Goal: Register for event/course

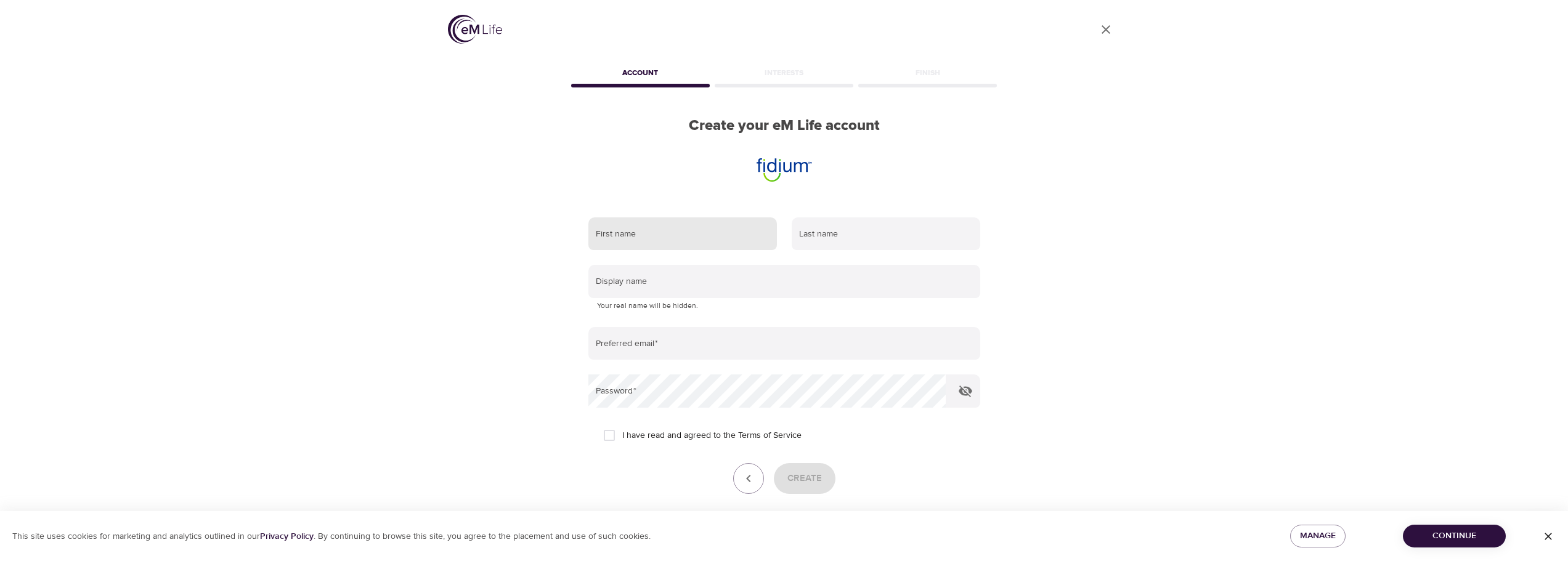
click at [661, 236] on input "text" at bounding box center [682, 233] width 188 height 33
type input "[PERSON_NAME]"
click at [825, 241] on input "text" at bounding box center [886, 233] width 188 height 33
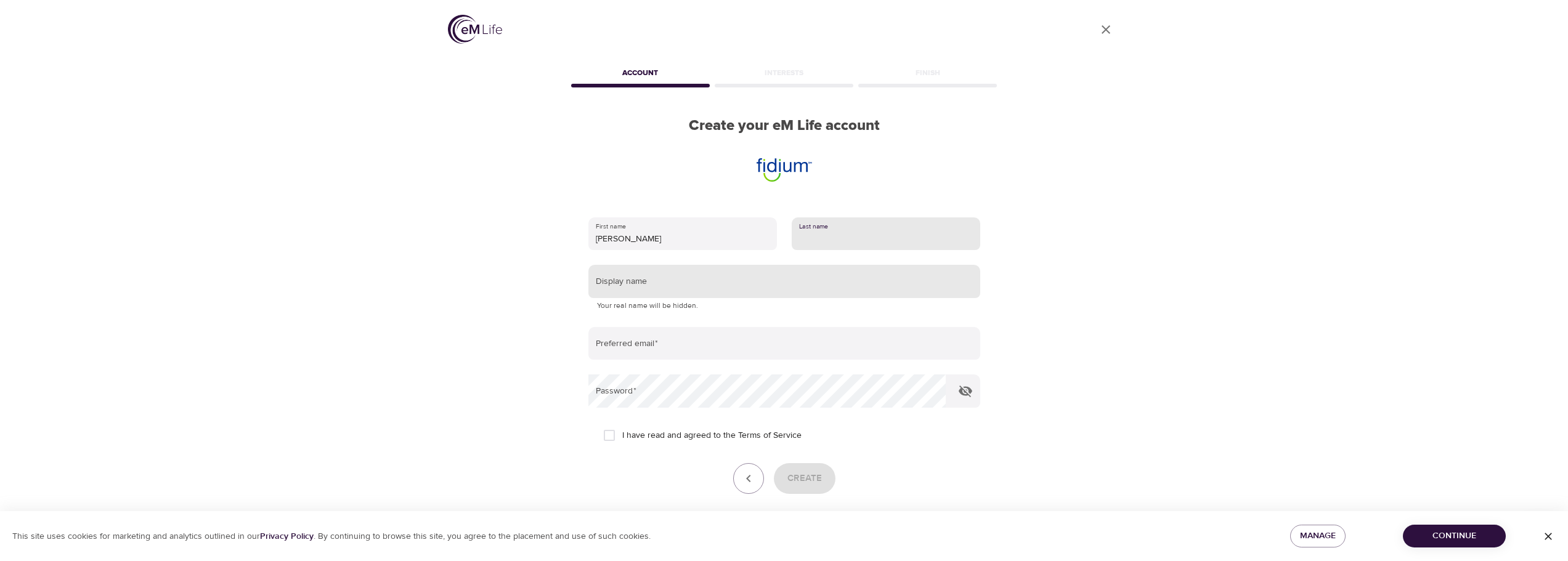
type input "[PERSON_NAME]"
click at [654, 286] on input "text" at bounding box center [784, 280] width 392 height 33
type input "d"
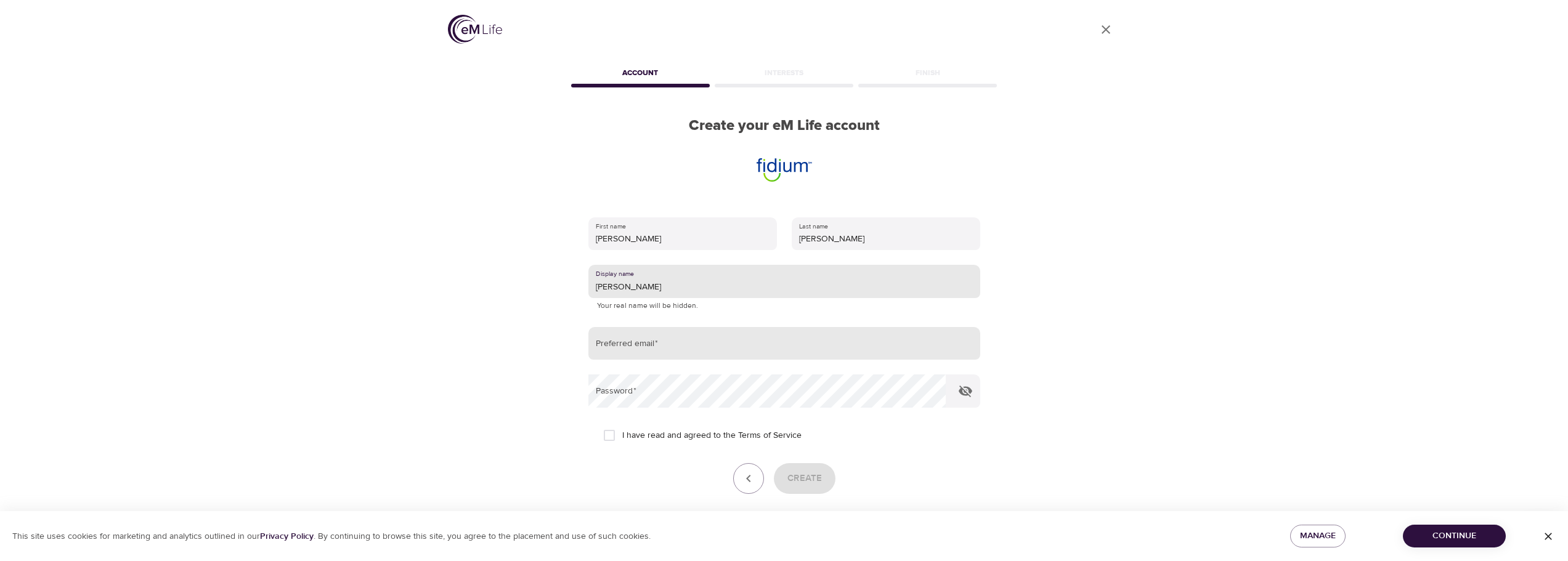
type input "[PERSON_NAME]"
click at [673, 348] on input "email" at bounding box center [784, 343] width 392 height 33
type input "[PERSON_NAME][EMAIL_ADDRESS][PERSON_NAME][DOMAIN_NAME]"
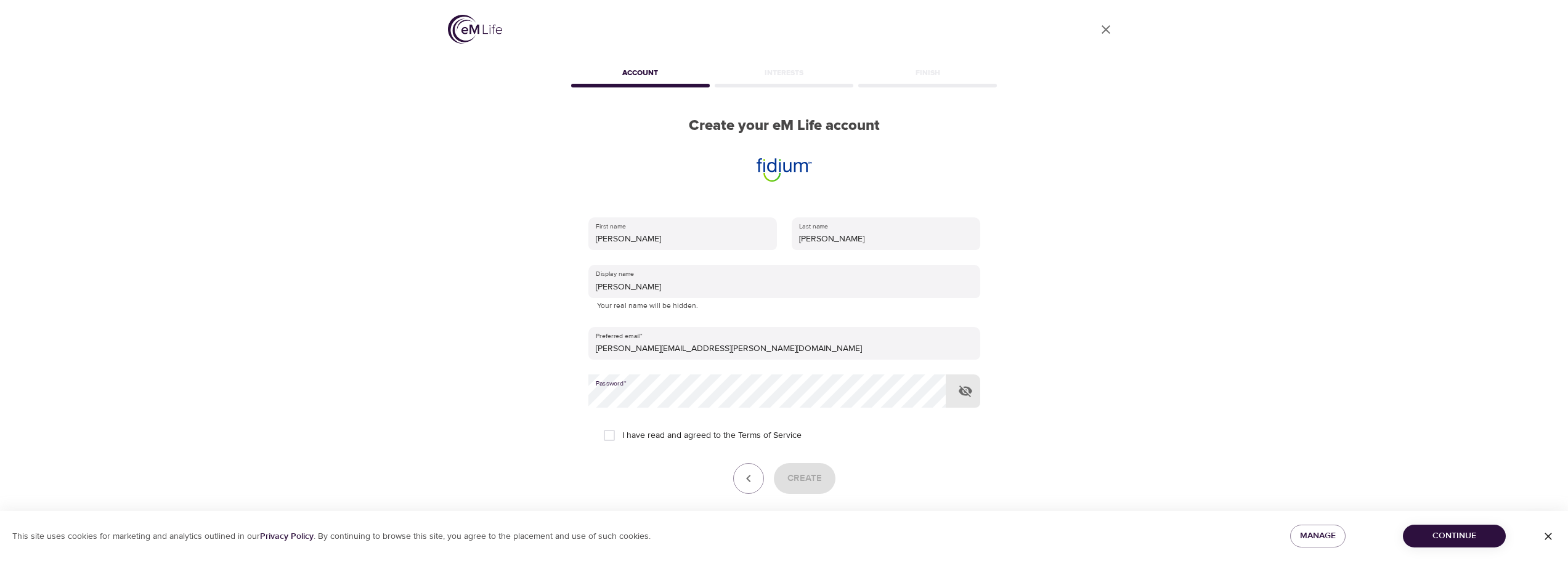
click at [607, 432] on input "I have read and agreed to the Terms of Service" at bounding box center [610, 436] width 26 height 26
checkbox input "true"
drag, startPoint x: 800, startPoint y: 478, endPoint x: 808, endPoint y: 485, distance: 10.6
click at [801, 478] on span "Create" at bounding box center [804, 478] width 34 height 16
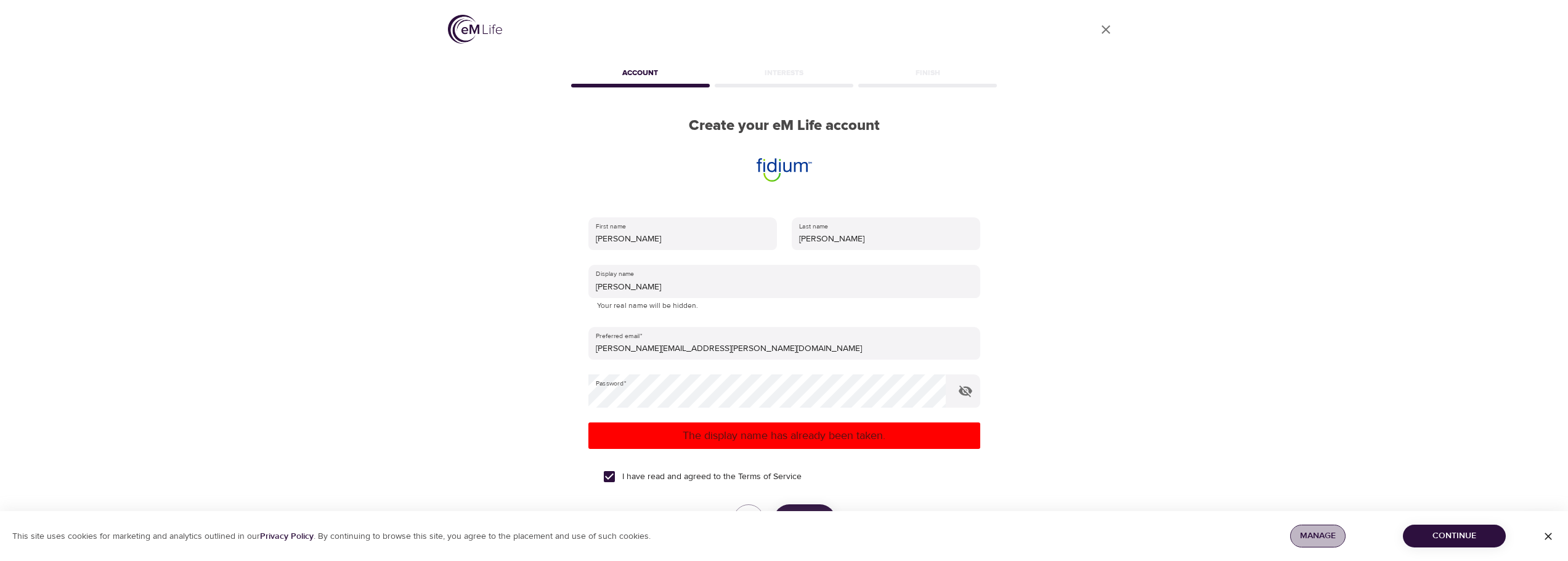
click at [1329, 540] on span "Manage" at bounding box center [1318, 536] width 36 height 15
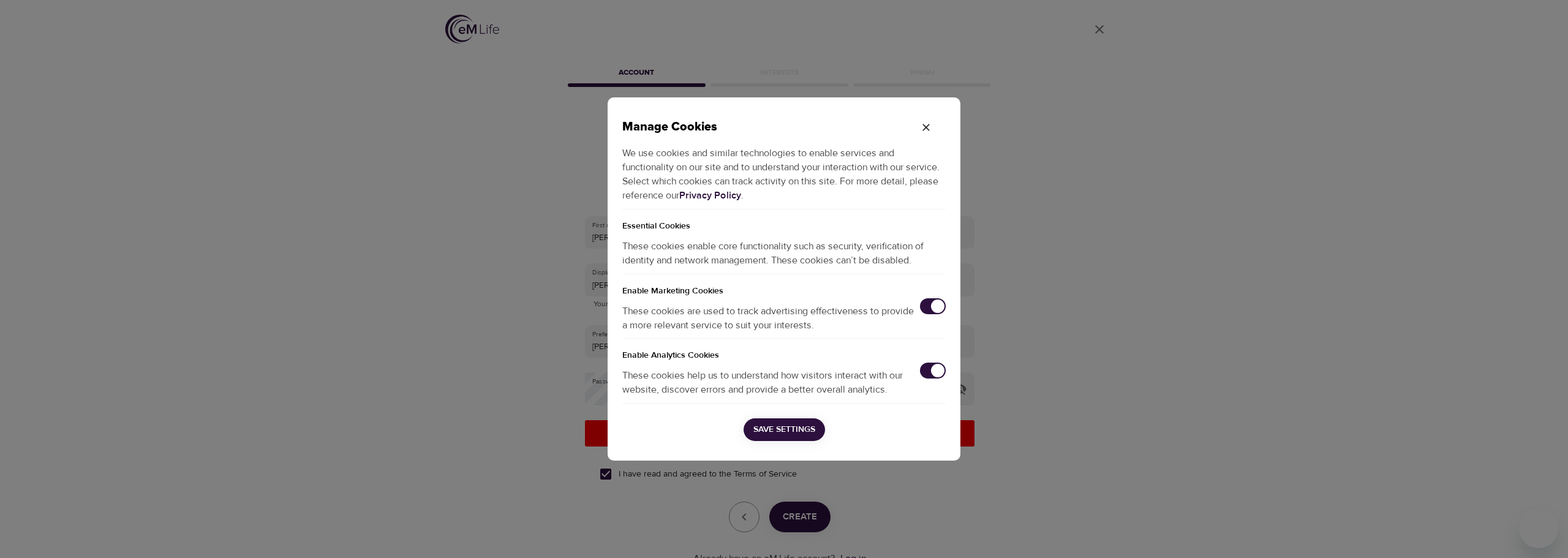
click at [922, 307] on input "checkbox" at bounding box center [938, 306] width 40 height 14
click at [925, 370] on input "checkbox" at bounding box center [938, 370] width 40 height 14
click at [789, 426] on span "Save Settings" at bounding box center [784, 430] width 62 height 15
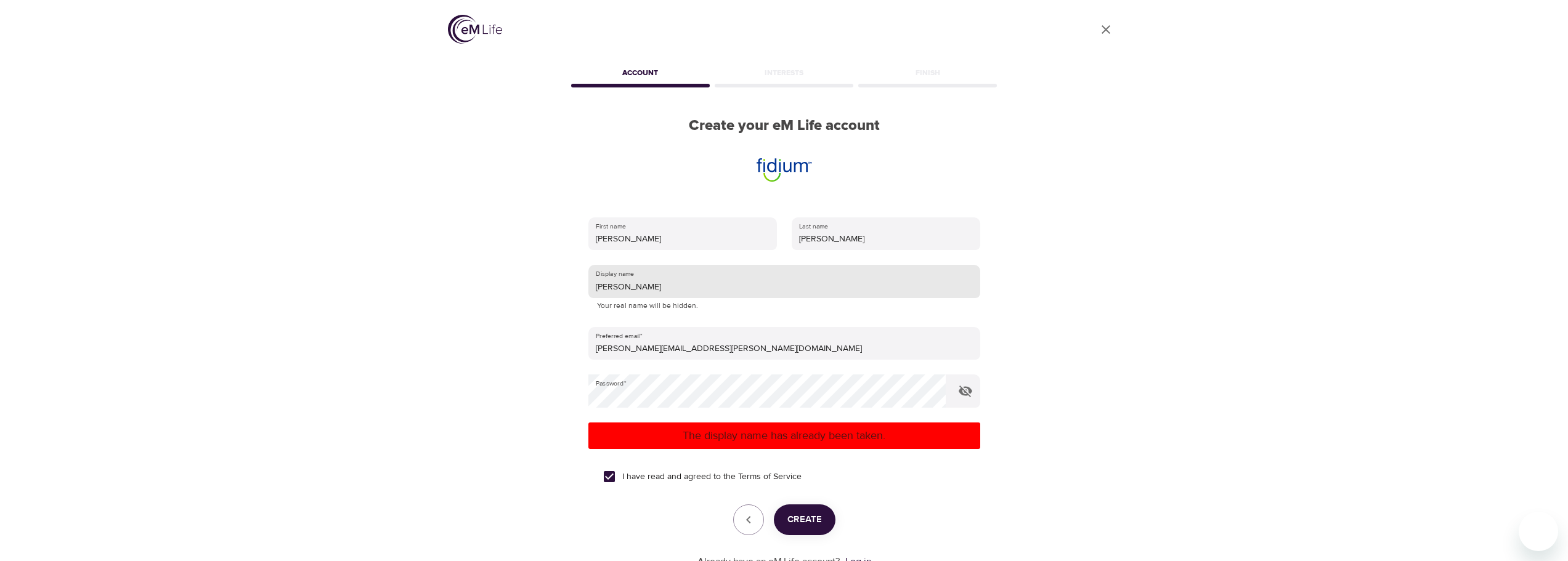
click at [651, 280] on input "Dan" at bounding box center [784, 280] width 392 height 33
click at [805, 522] on span "Create" at bounding box center [804, 519] width 34 height 16
click at [642, 286] on input "DanC" at bounding box center [784, 280] width 392 height 33
type input "DanCa"
click at [803, 517] on span "Create" at bounding box center [804, 519] width 34 height 16
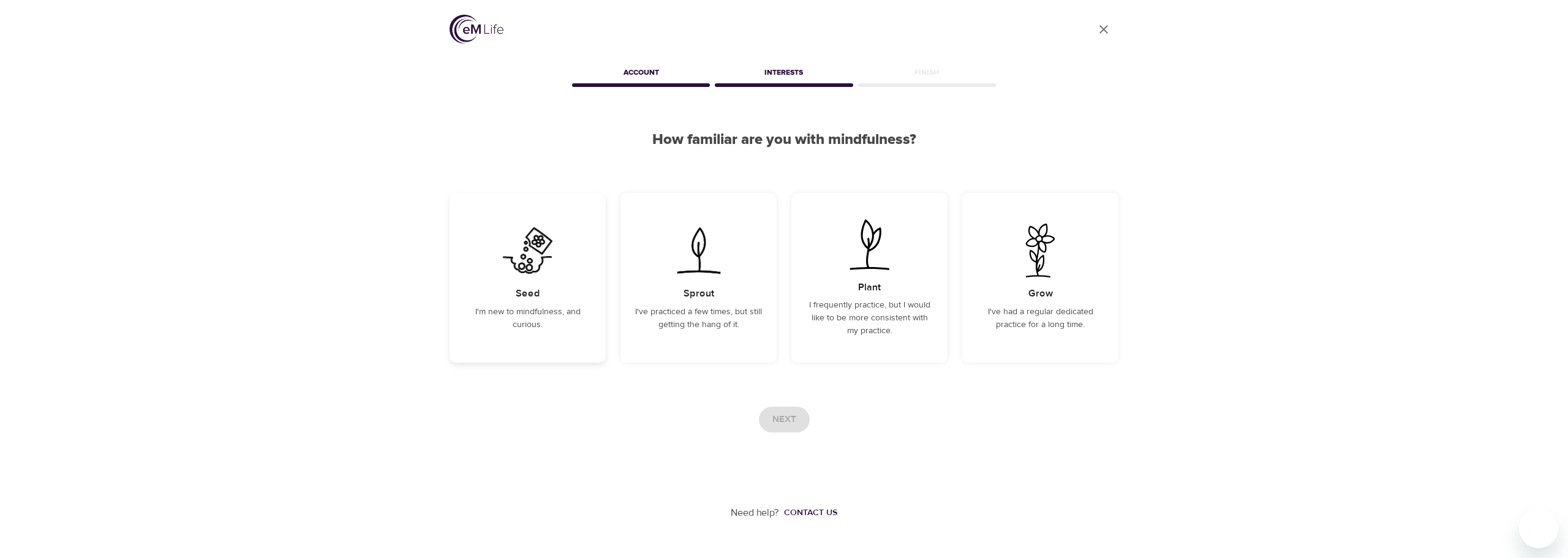
drag, startPoint x: 534, startPoint y: 251, endPoint x: 518, endPoint y: 274, distance: 28.0
click at [534, 251] on img at bounding box center [527, 250] width 62 height 54
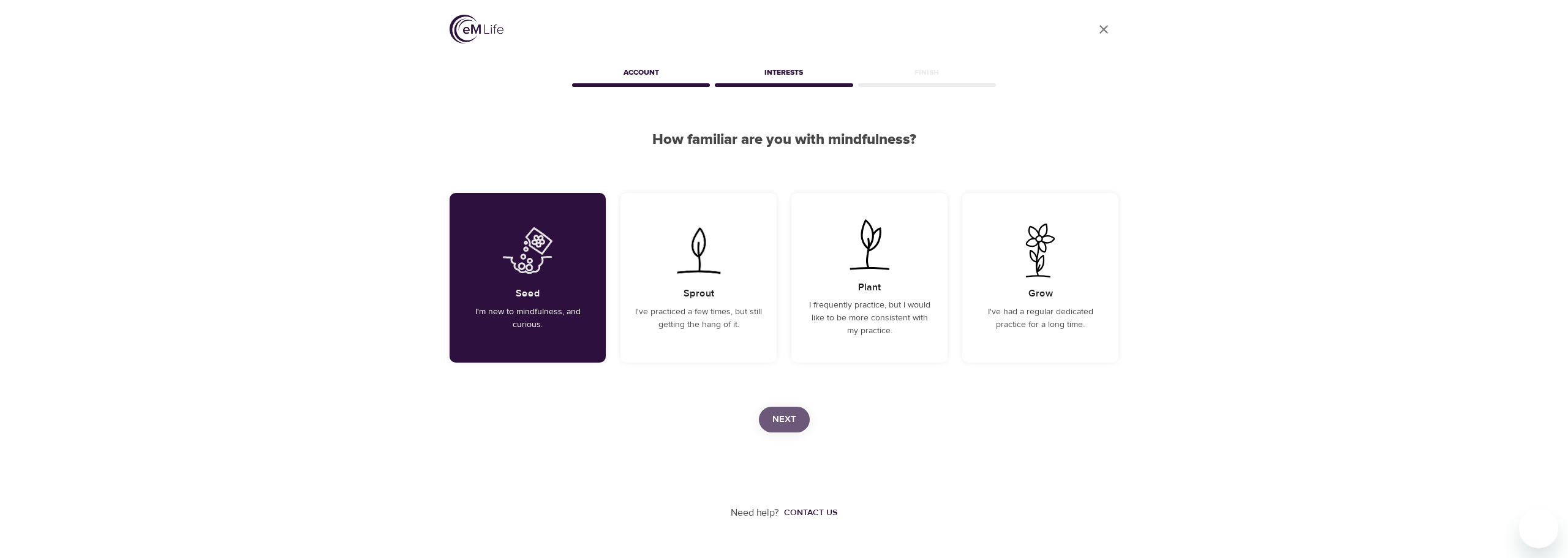
click at [791, 419] on span "Next" at bounding box center [784, 419] width 24 height 16
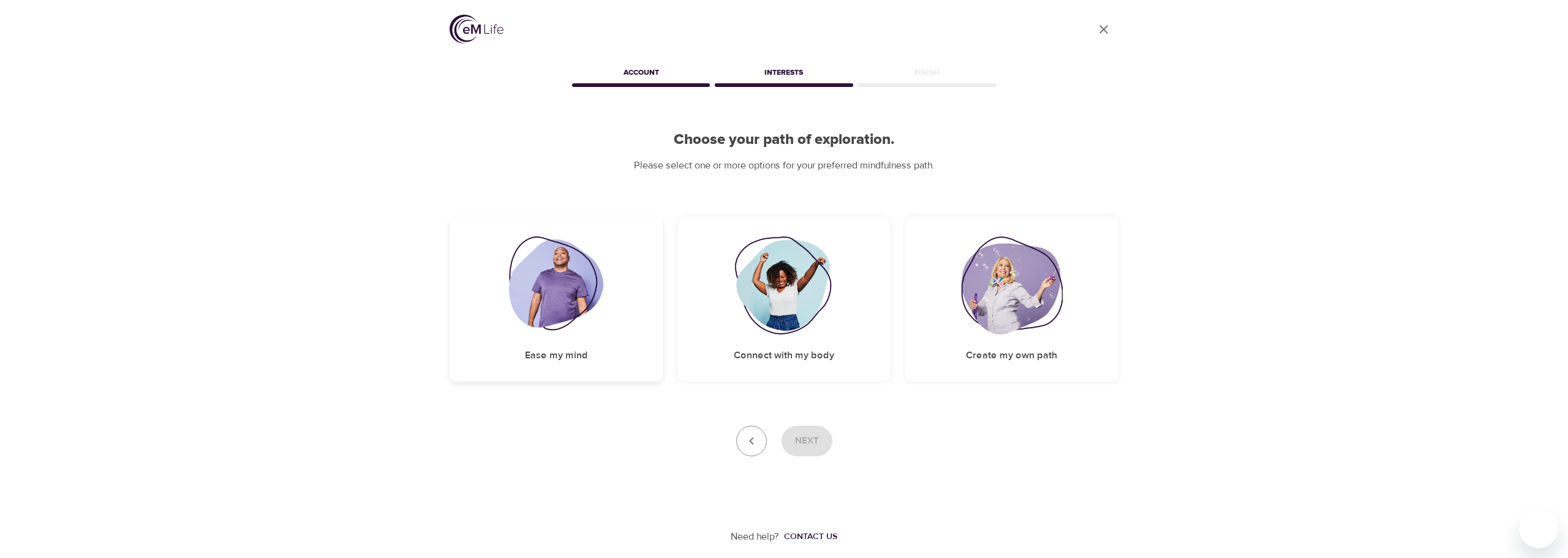
click at [528, 287] on img at bounding box center [556, 285] width 95 height 98
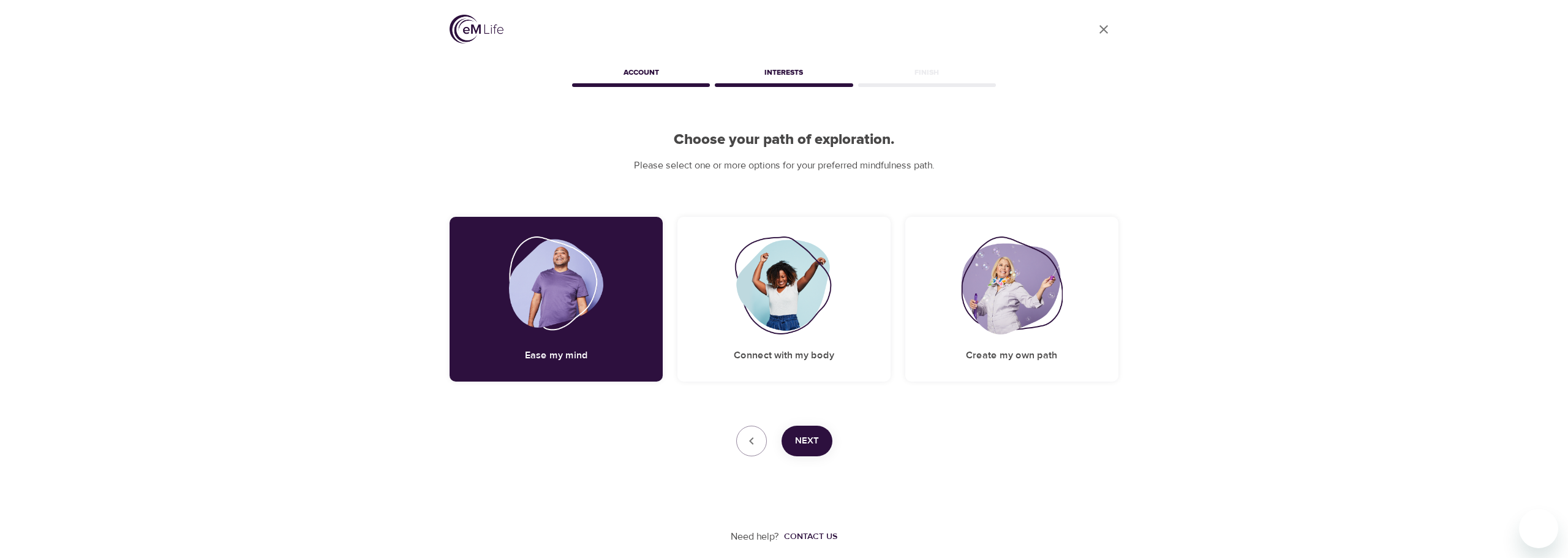
click at [803, 417] on div "User Profile Account Interests Finish Choose your path of exploration. Please s…" at bounding box center [784, 271] width 698 height 544
click at [792, 433] on button "Next" at bounding box center [807, 441] width 51 height 30
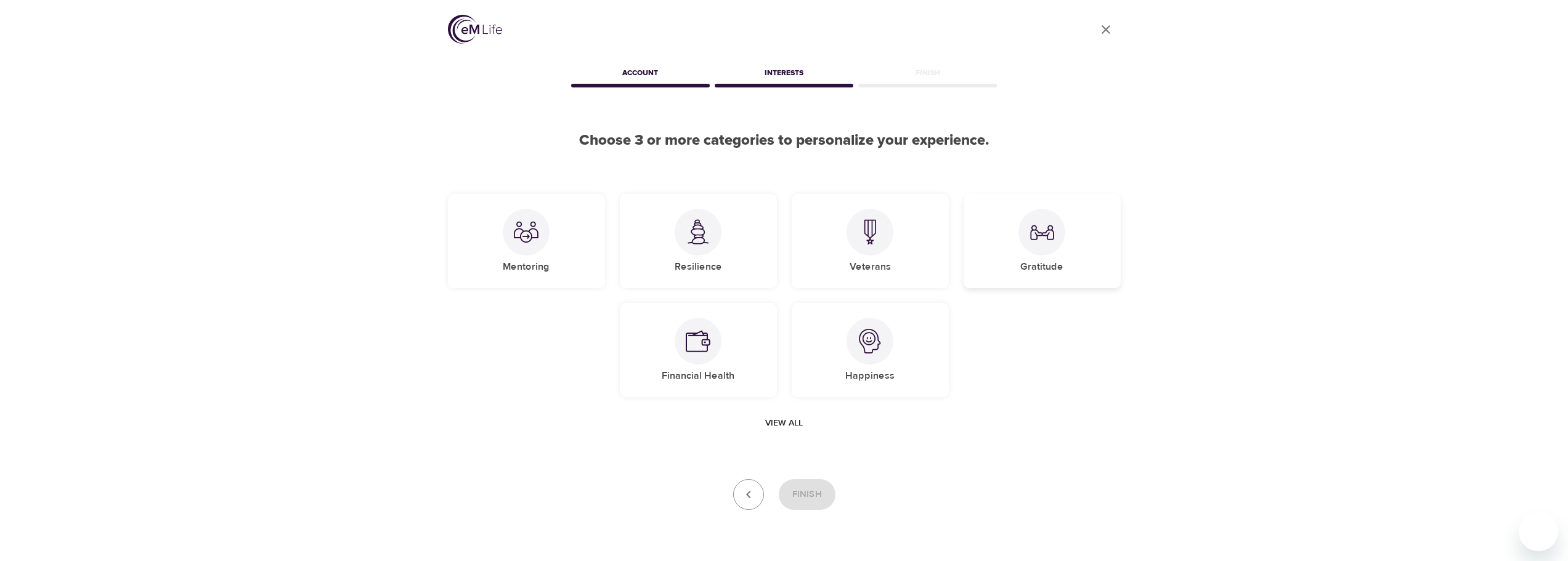
click at [1030, 254] on div "Gratitude" at bounding box center [1042, 241] width 157 height 94
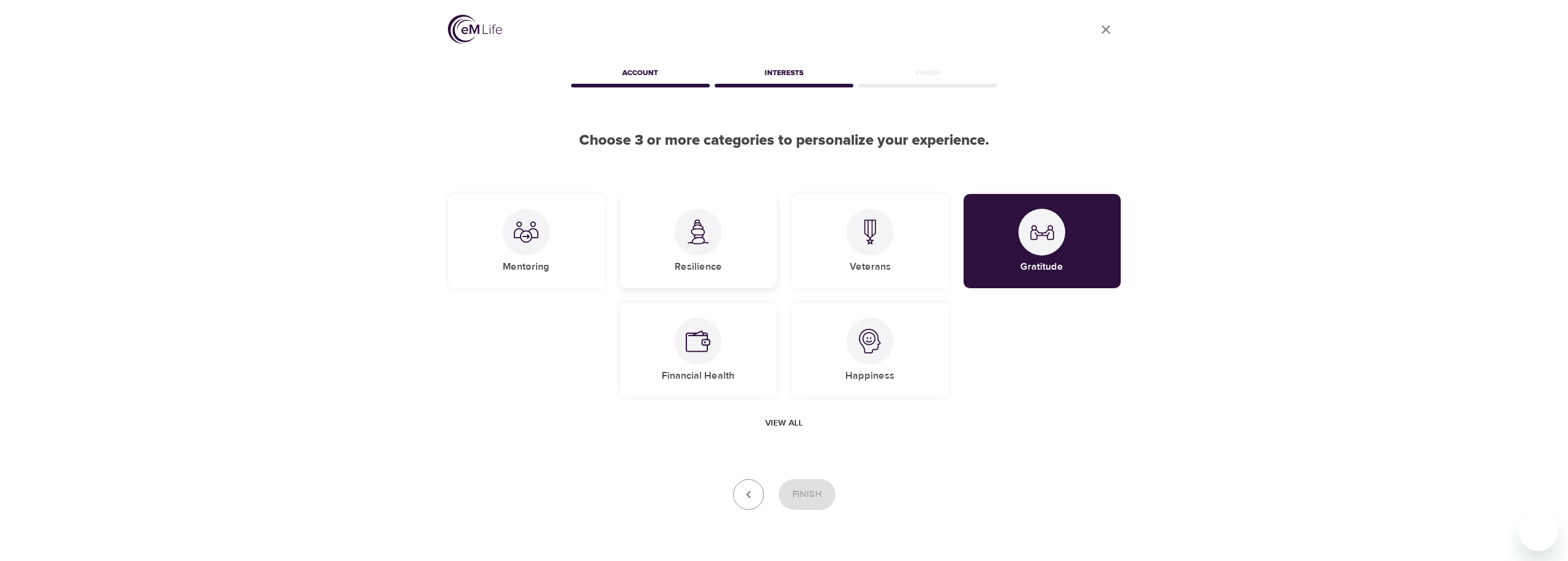
click at [711, 247] on div at bounding box center [698, 232] width 47 height 47
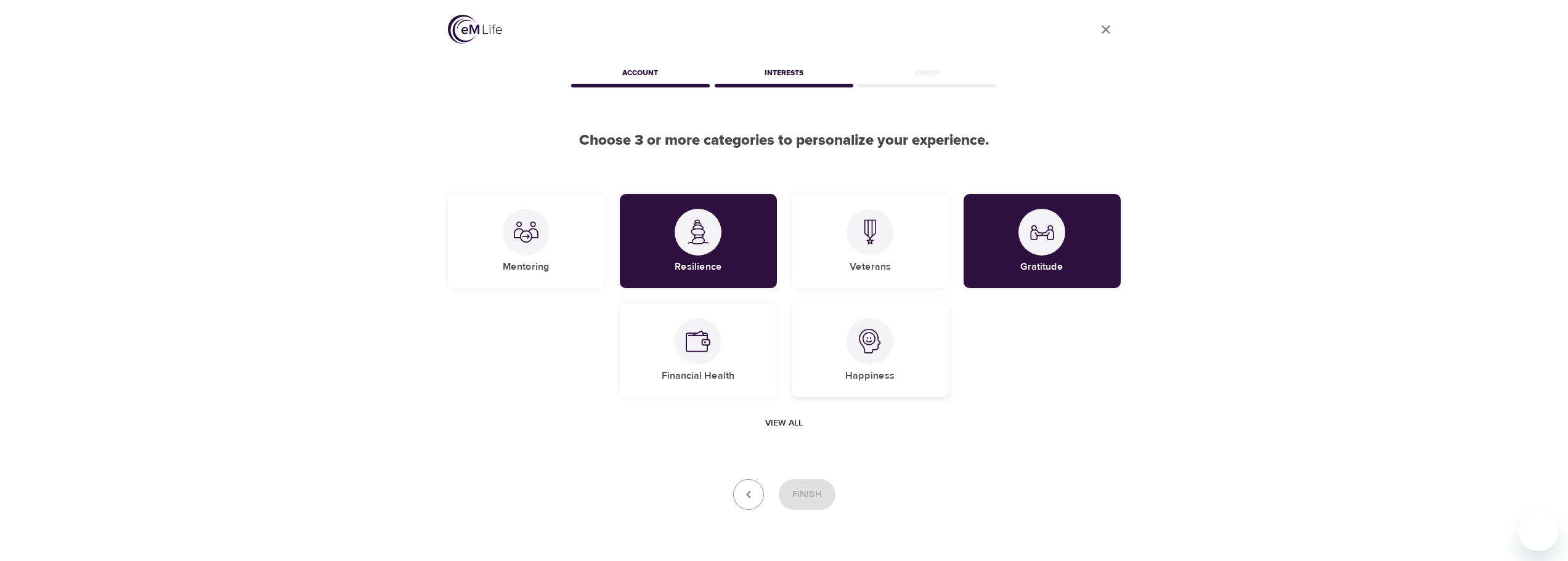
click at [844, 340] on div "Happiness" at bounding box center [870, 349] width 157 height 94
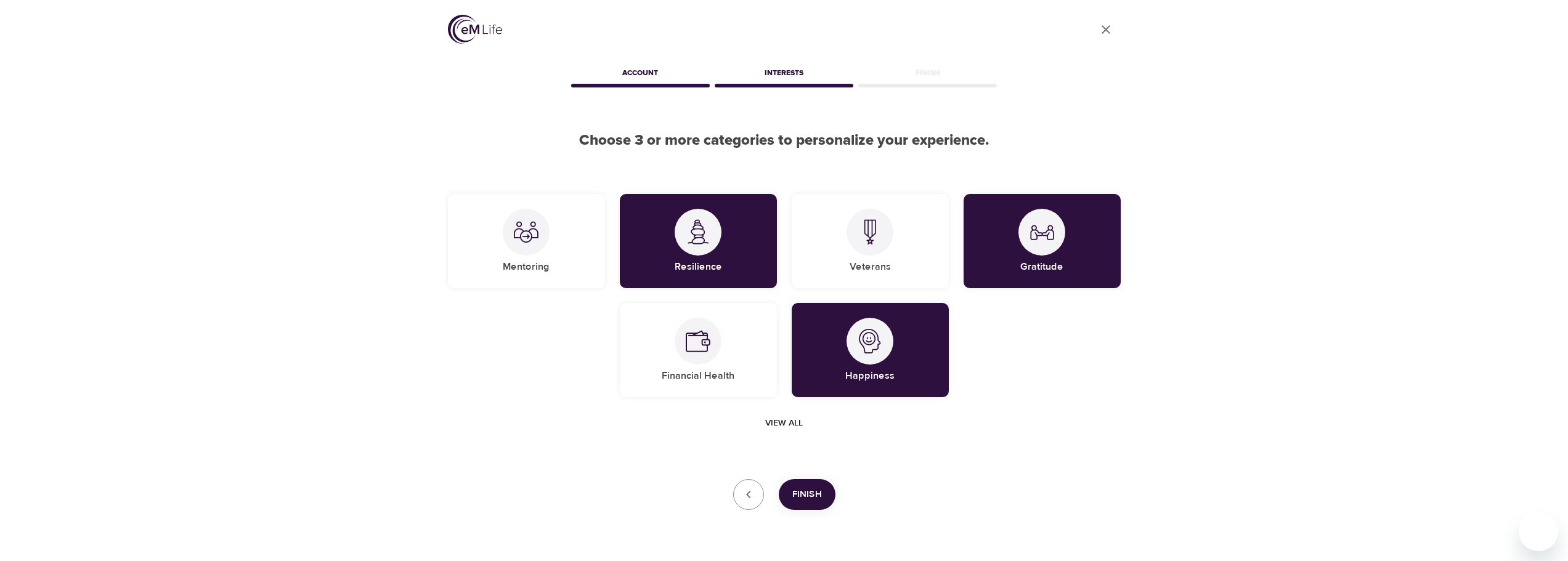
click at [816, 495] on span "Finish" at bounding box center [807, 494] width 30 height 16
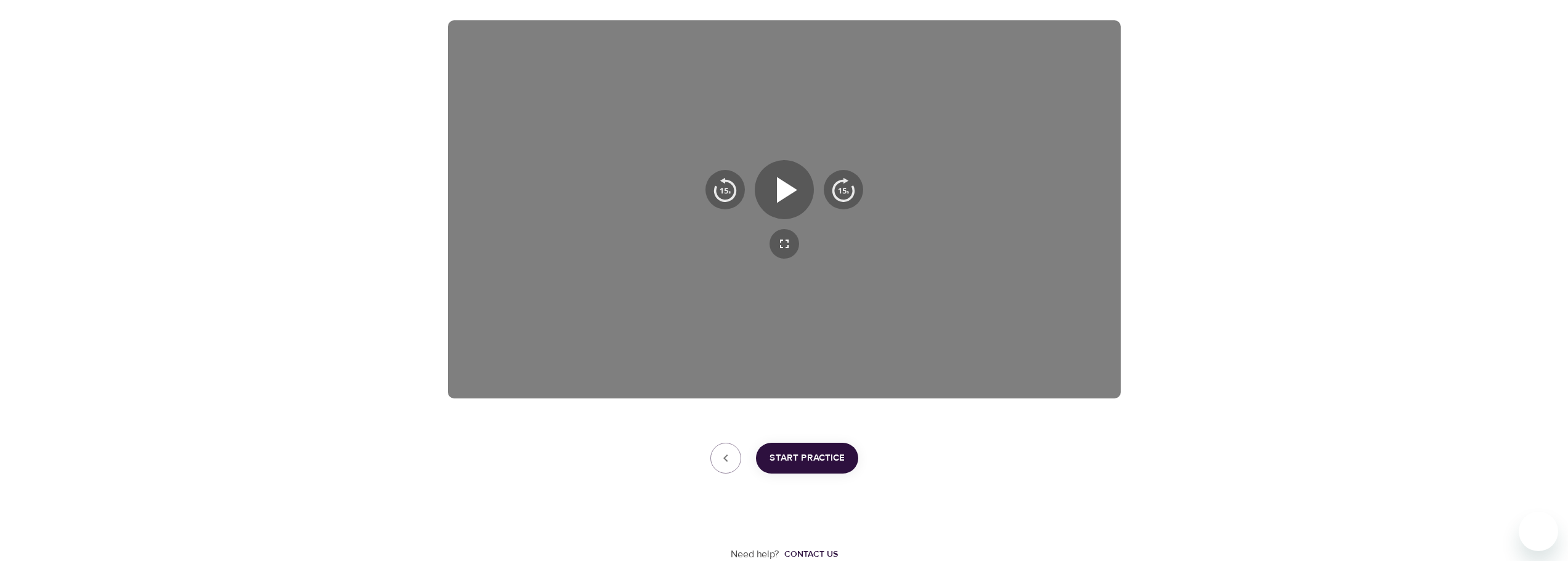
scroll to position [198, 0]
drag, startPoint x: 813, startPoint y: 456, endPoint x: 825, endPoint y: 454, distance: 12.2
click at [813, 454] on span "Start Practice" at bounding box center [807, 457] width 75 height 16
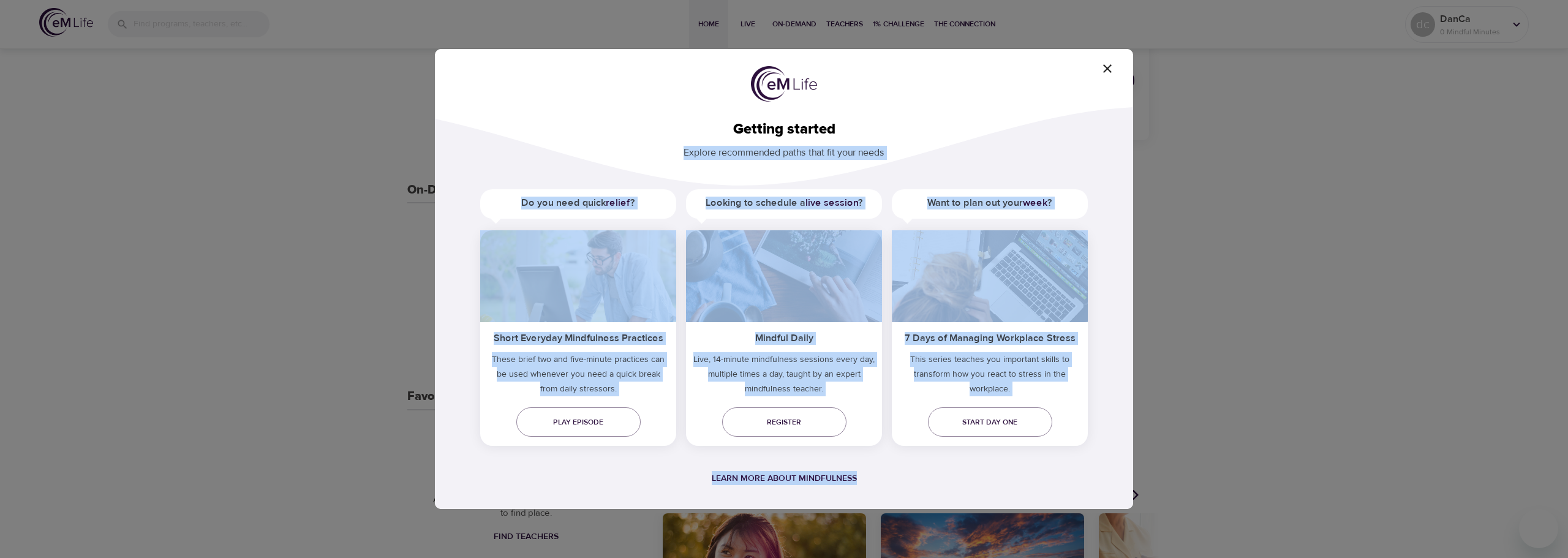
drag, startPoint x: 874, startPoint y: 62, endPoint x: 957, endPoint y: 125, distance: 104.2
click at [962, 125] on div "Getting started Explore recommended paths that fit your needs Do you need quick…" at bounding box center [784, 278] width 698 height 460
click at [972, 110] on div "Getting started Explore recommended paths that fit your needs Do you need quick…" at bounding box center [784, 331] width 698 height 460
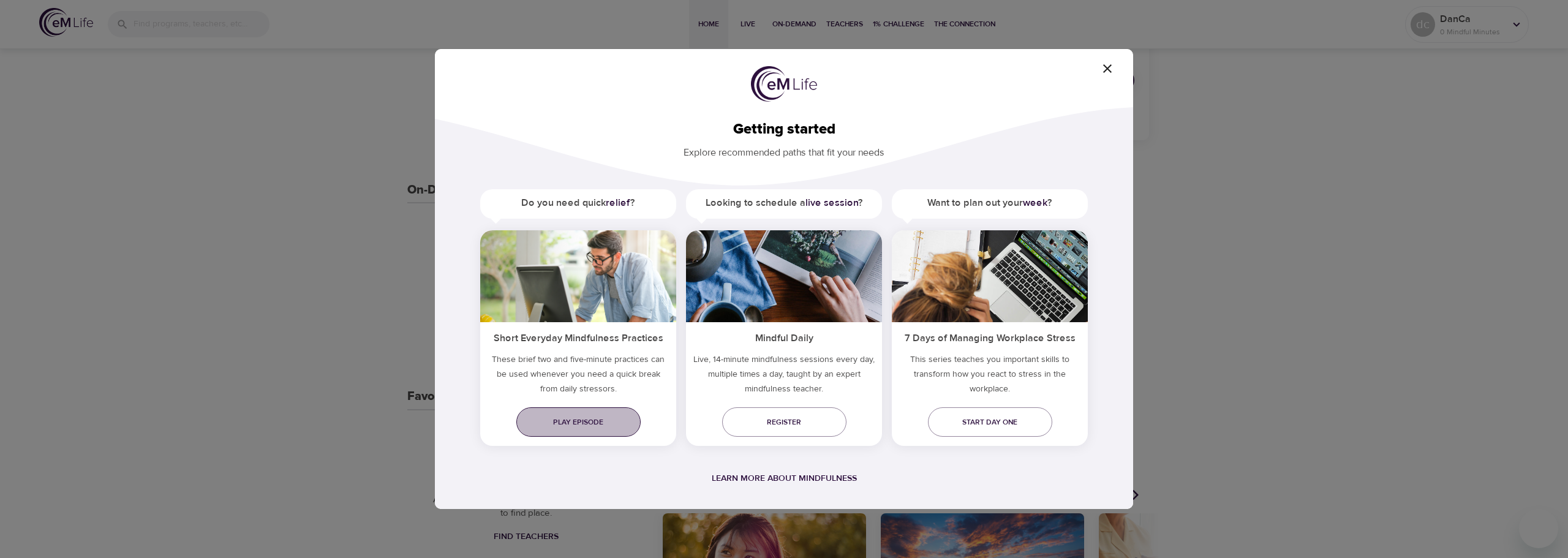
click at [590, 423] on span "Play episode" at bounding box center [579, 422] width 105 height 13
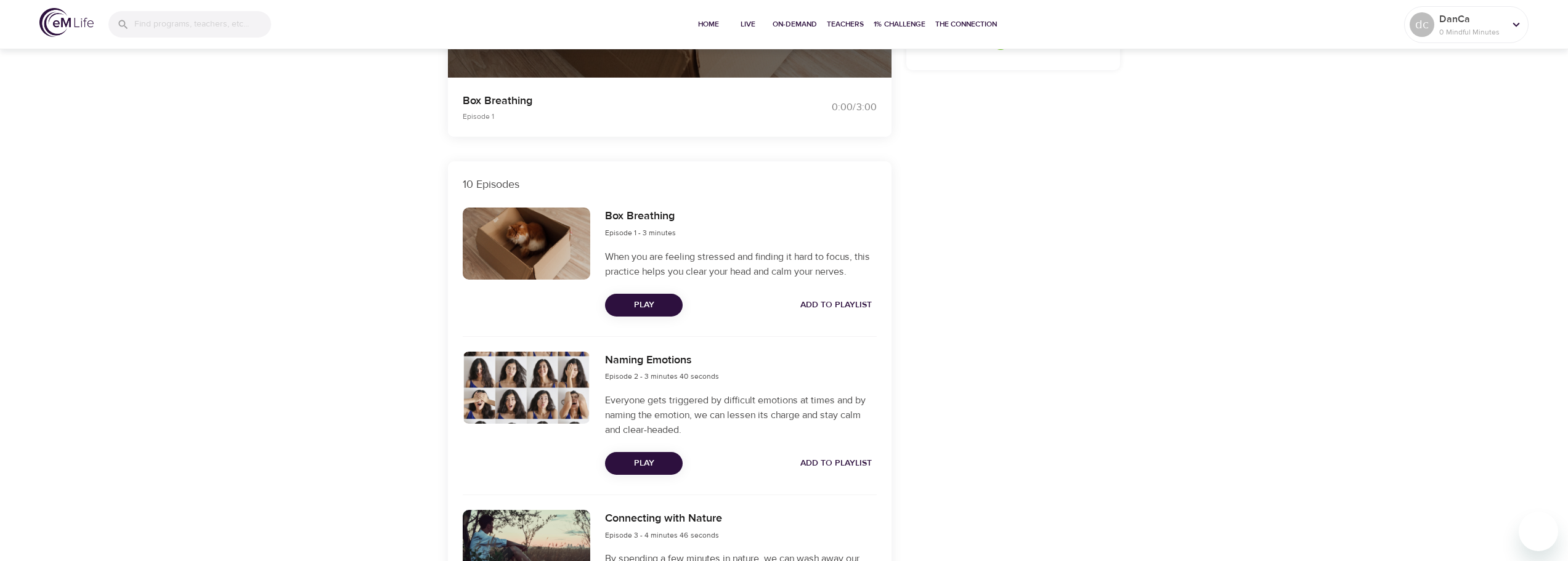
scroll to position [369, 0]
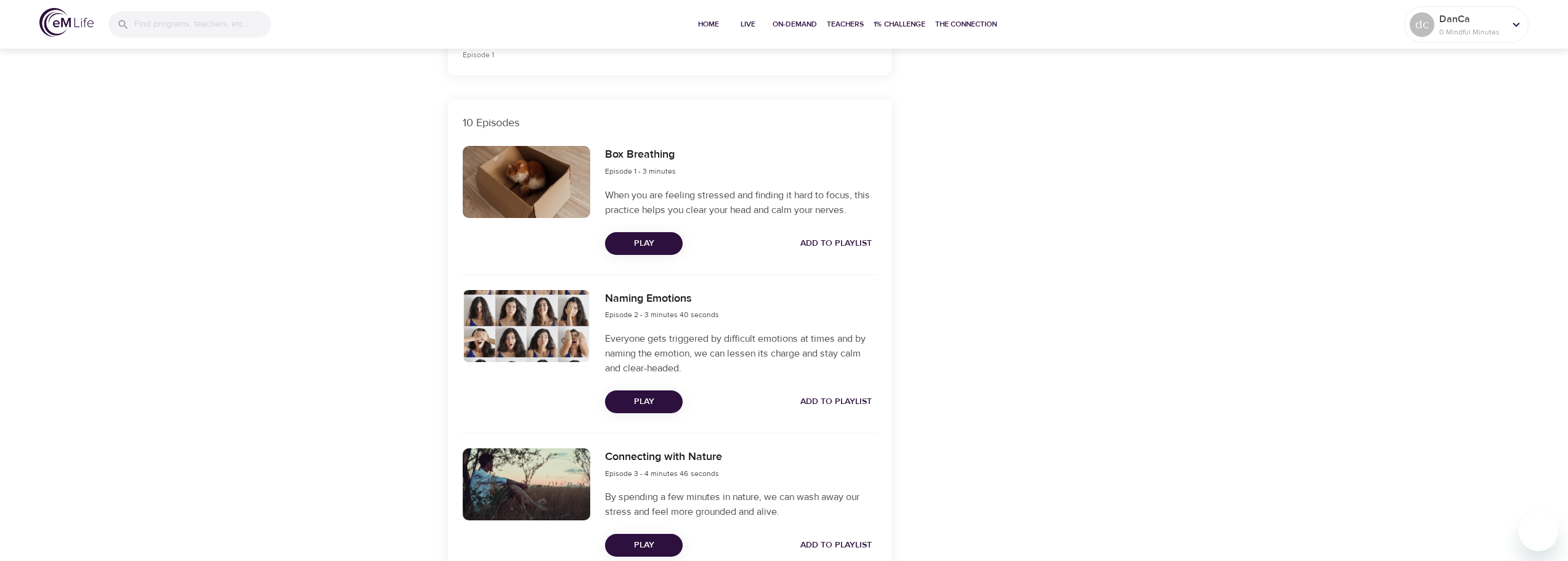
click at [646, 240] on span "Play" at bounding box center [644, 244] width 58 height 15
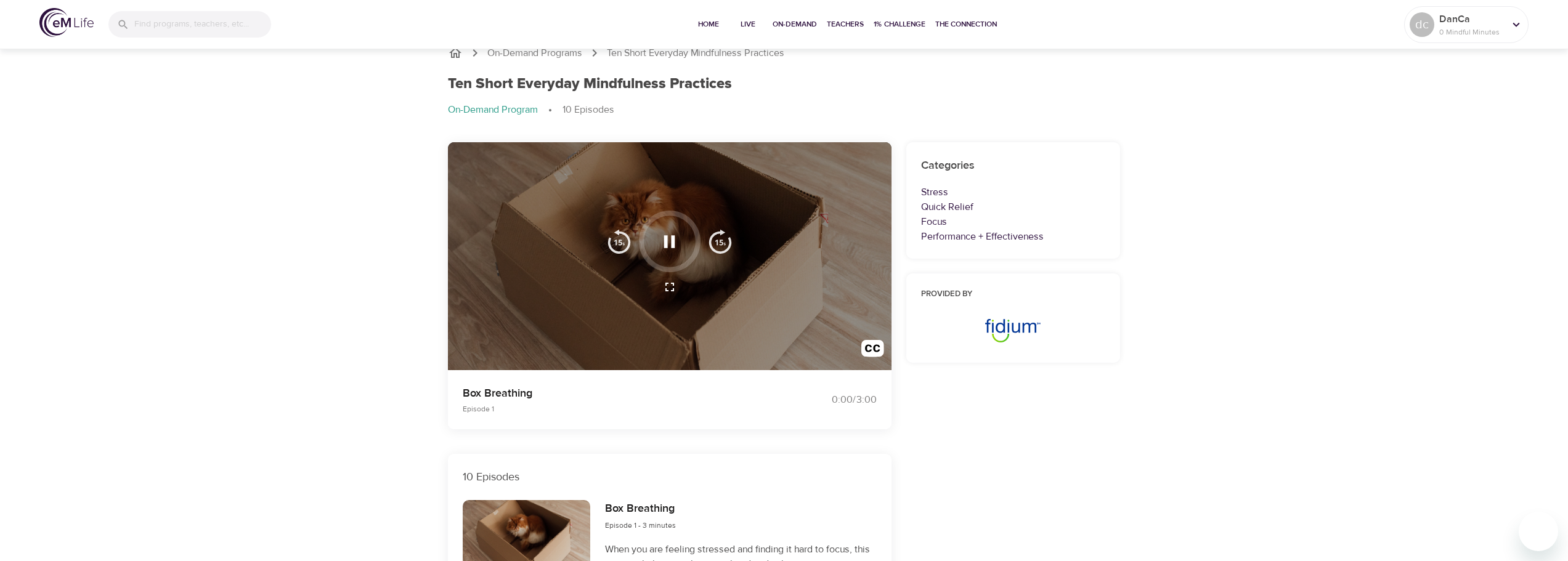
scroll to position [0, 0]
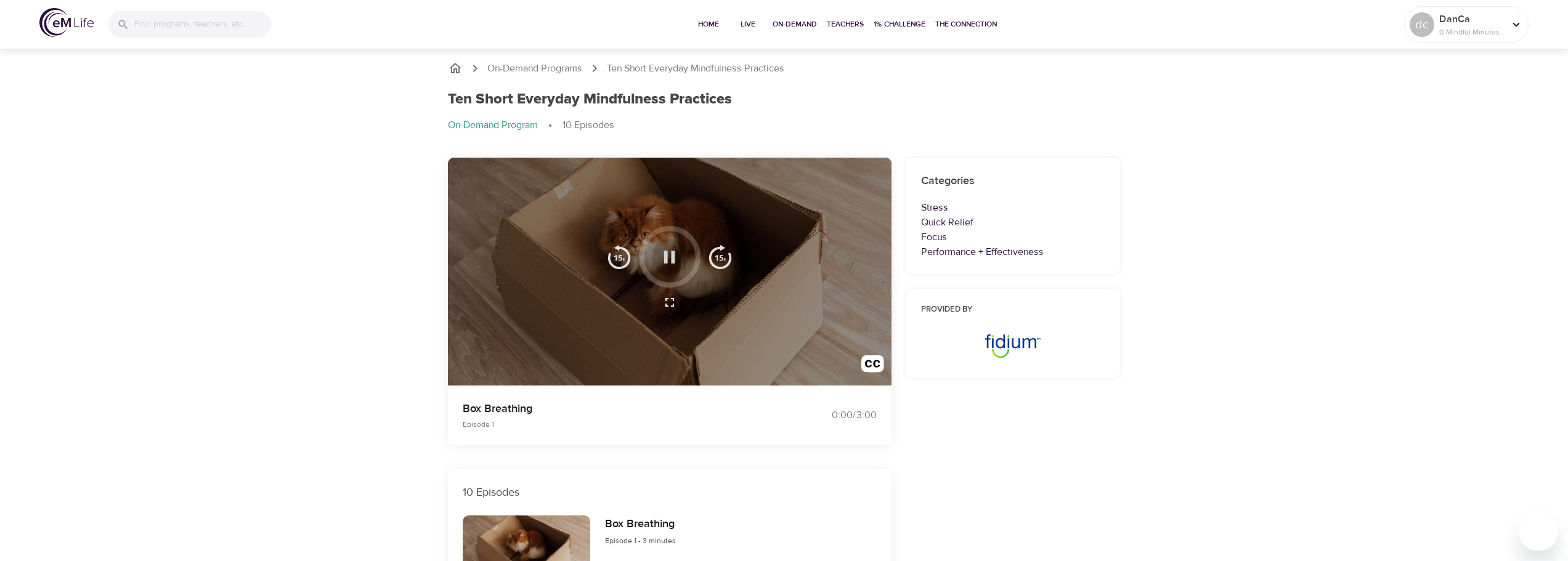
click at [670, 259] on icon "button" at bounding box center [669, 257] width 21 height 21
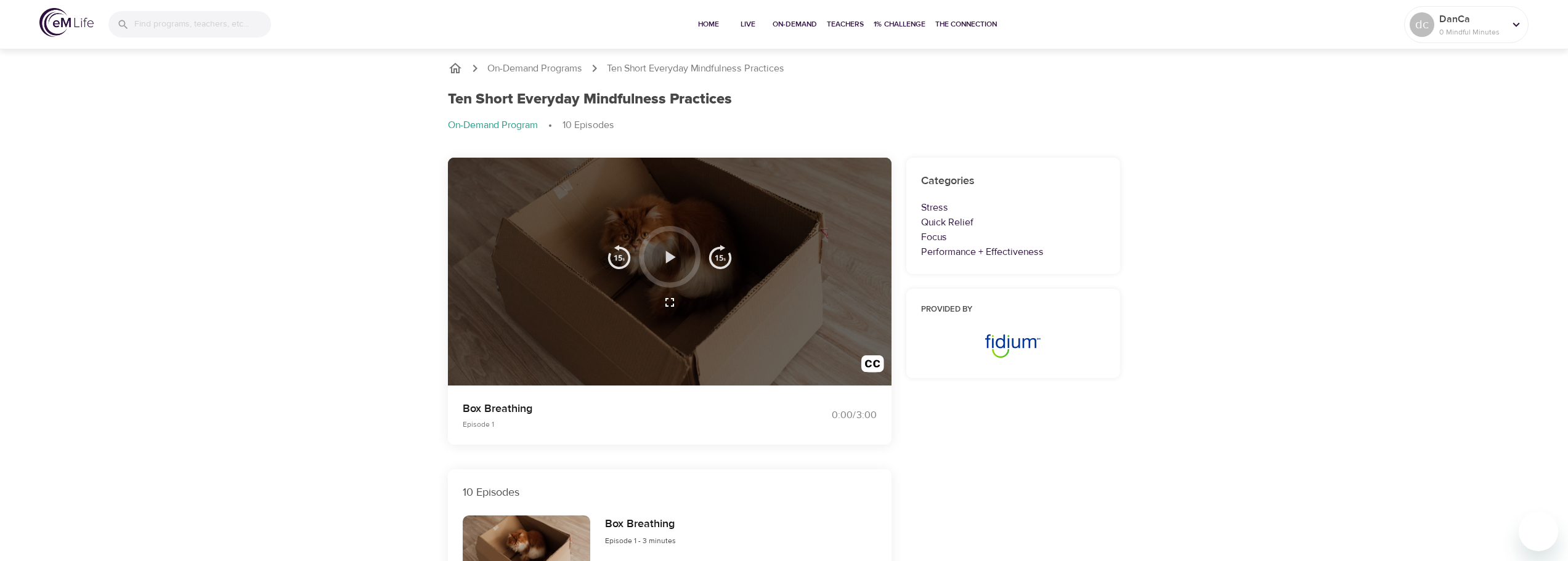
click at [669, 258] on icon "button" at bounding box center [671, 257] width 10 height 12
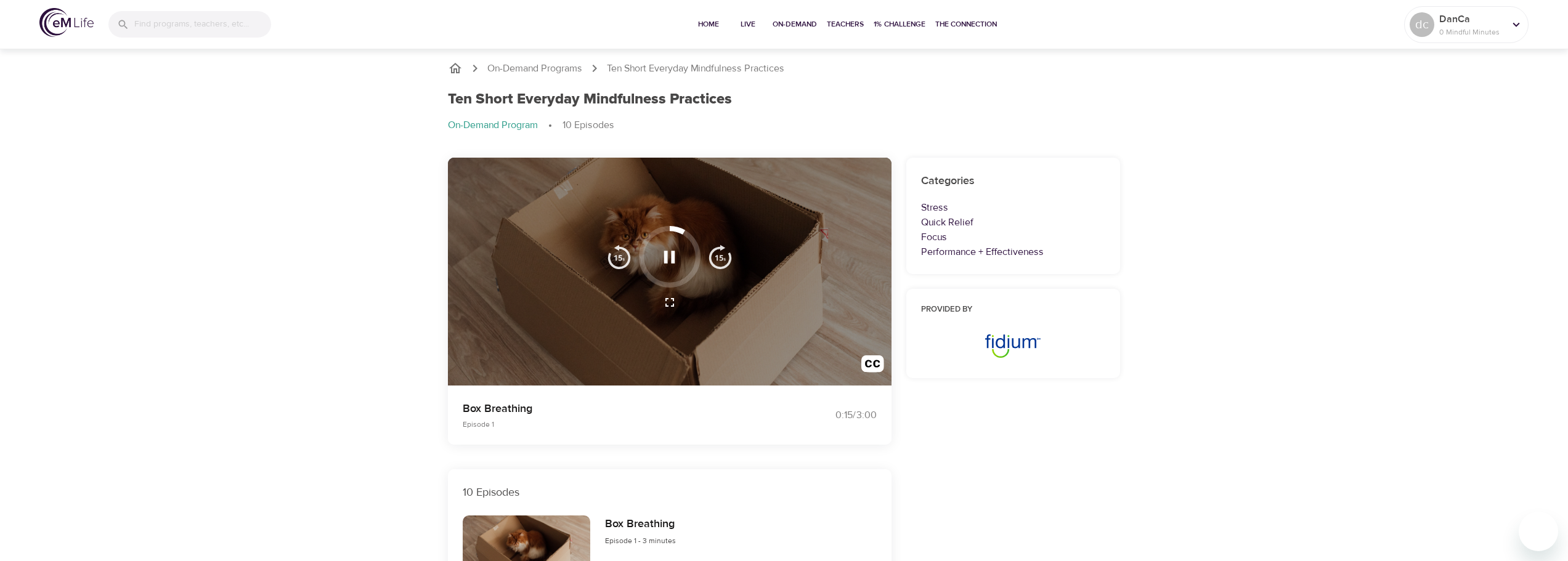
drag, startPoint x: 684, startPoint y: 232, endPoint x: 694, endPoint y: 248, distance: 18.9
click at [694, 248] on div at bounding box center [669, 257] width 62 height 62
click at [695, 248] on div at bounding box center [669, 257] width 62 height 62
click at [724, 260] on img "button" at bounding box center [721, 257] width 24 height 24
click at [721, 259] on img "button" at bounding box center [721, 257] width 24 height 24
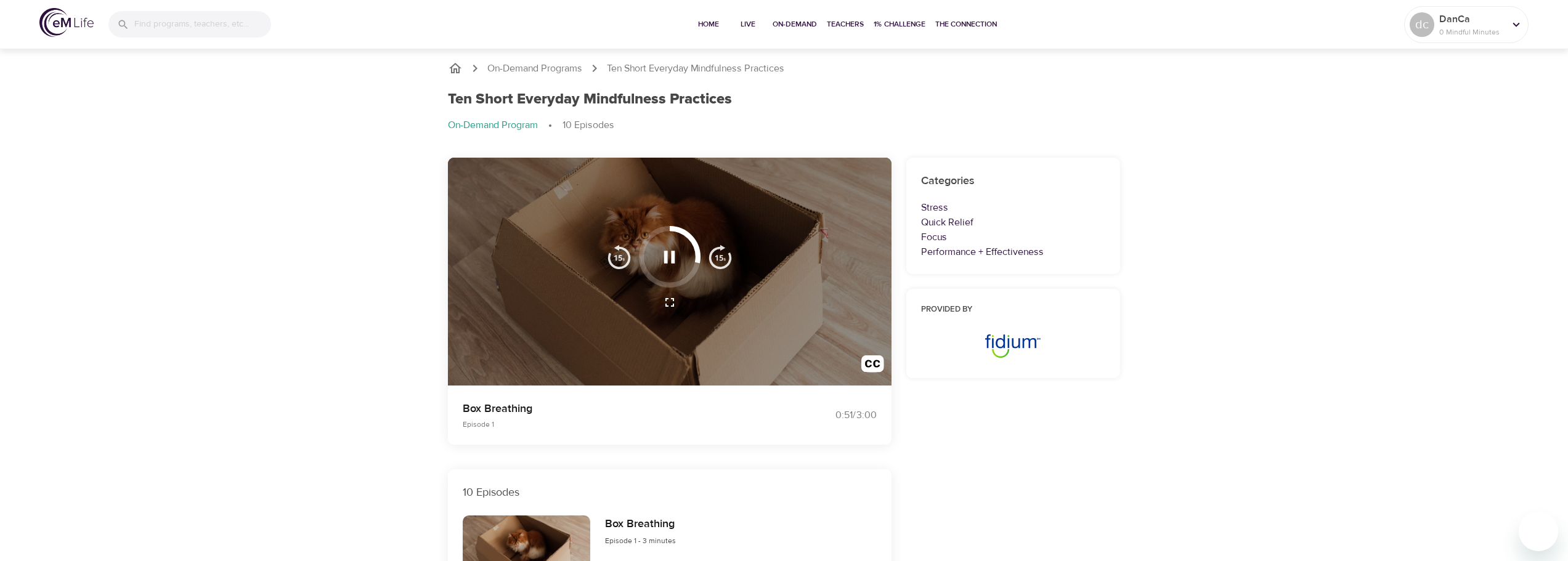
drag, startPoint x: 695, startPoint y: 243, endPoint x: 699, endPoint y: 253, distance: 10.8
click at [695, 243] on div at bounding box center [669, 257] width 62 height 62
click at [669, 253] on icon "button" at bounding box center [669, 257] width 21 height 21
